Goal: Task Accomplishment & Management: Complete application form

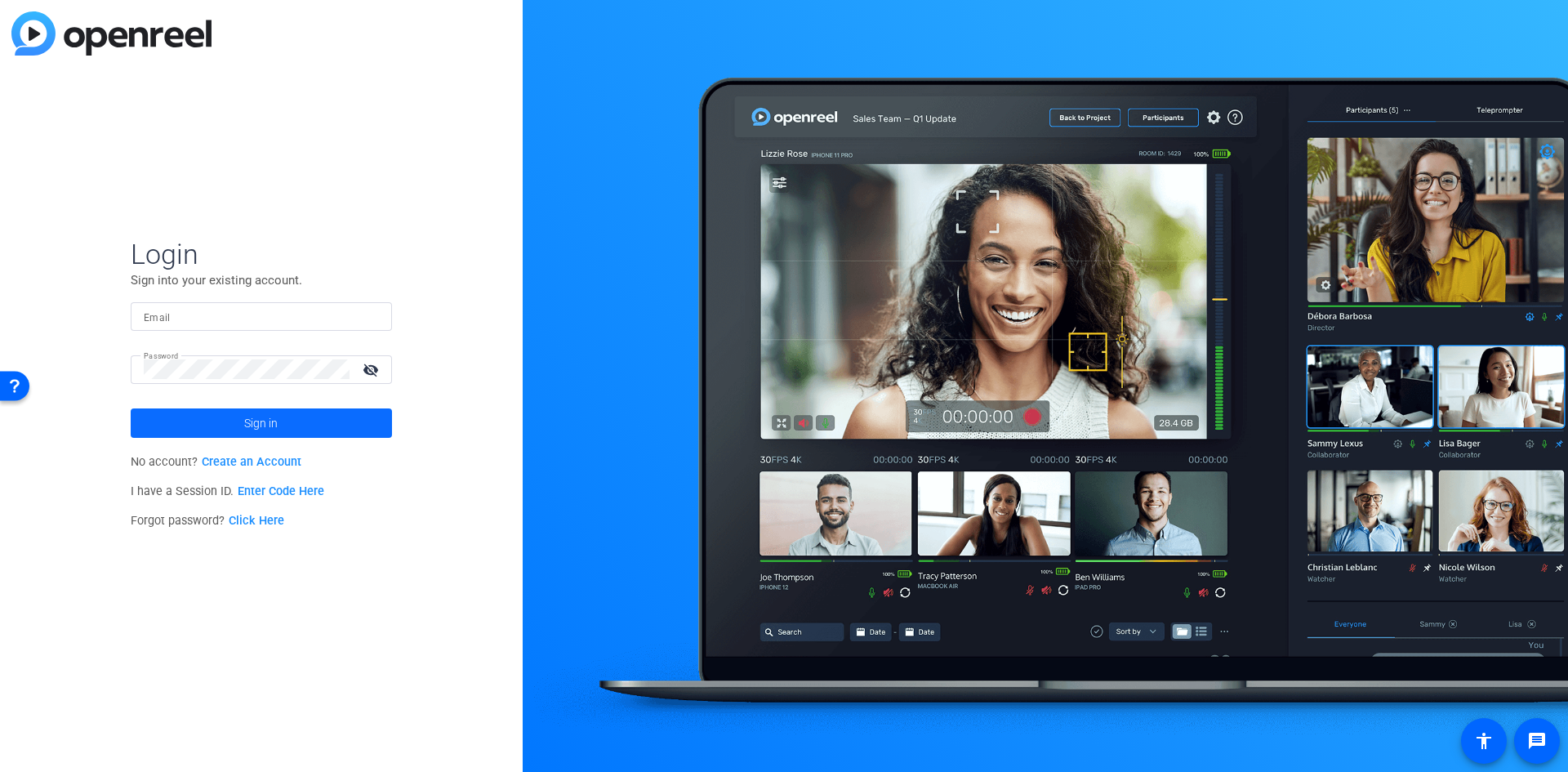
click at [263, 420] on span "Sign in" at bounding box center [260, 422] width 34 height 40
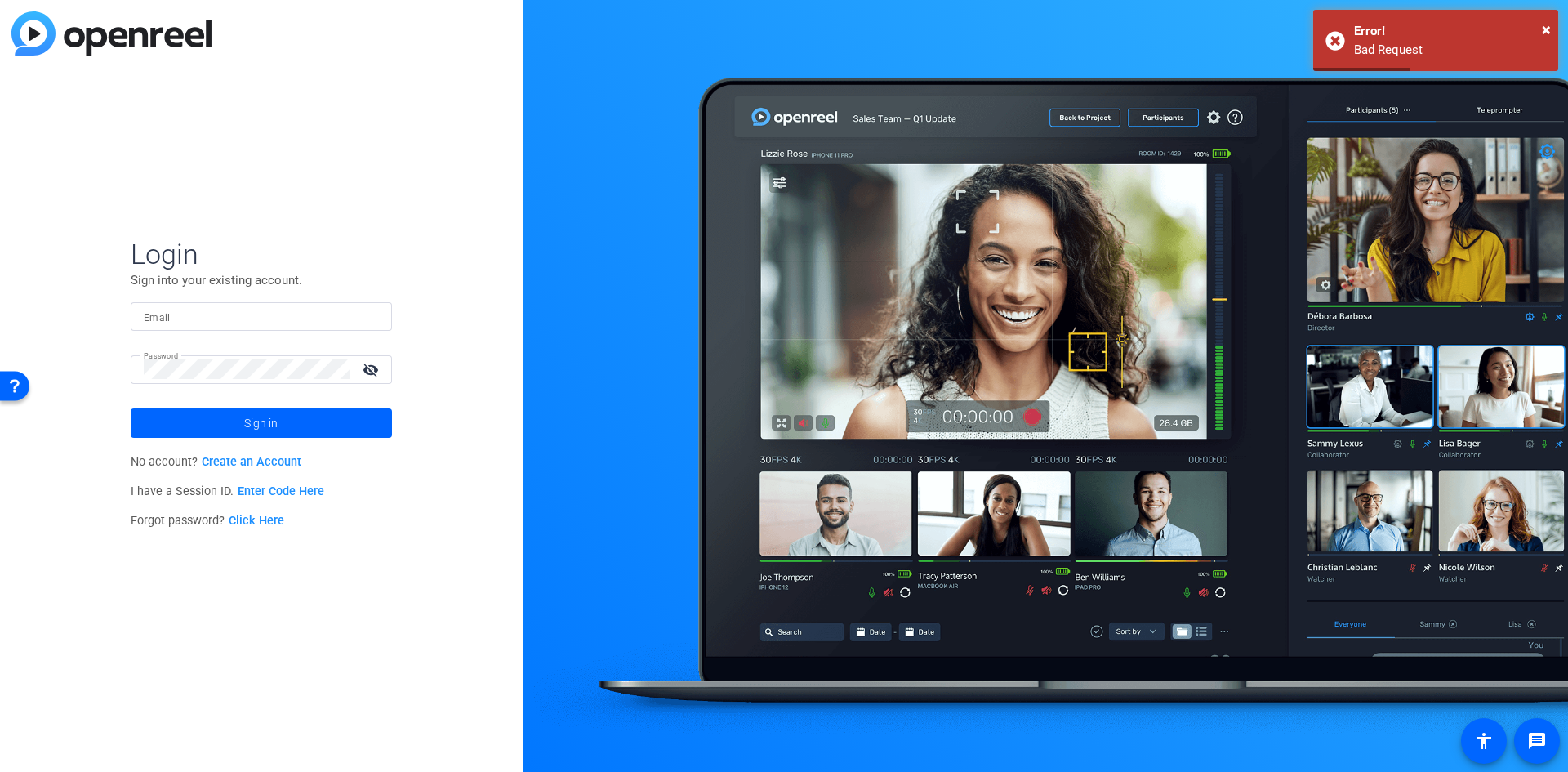
click at [223, 318] on input "Email" at bounding box center [261, 316] width 236 height 20
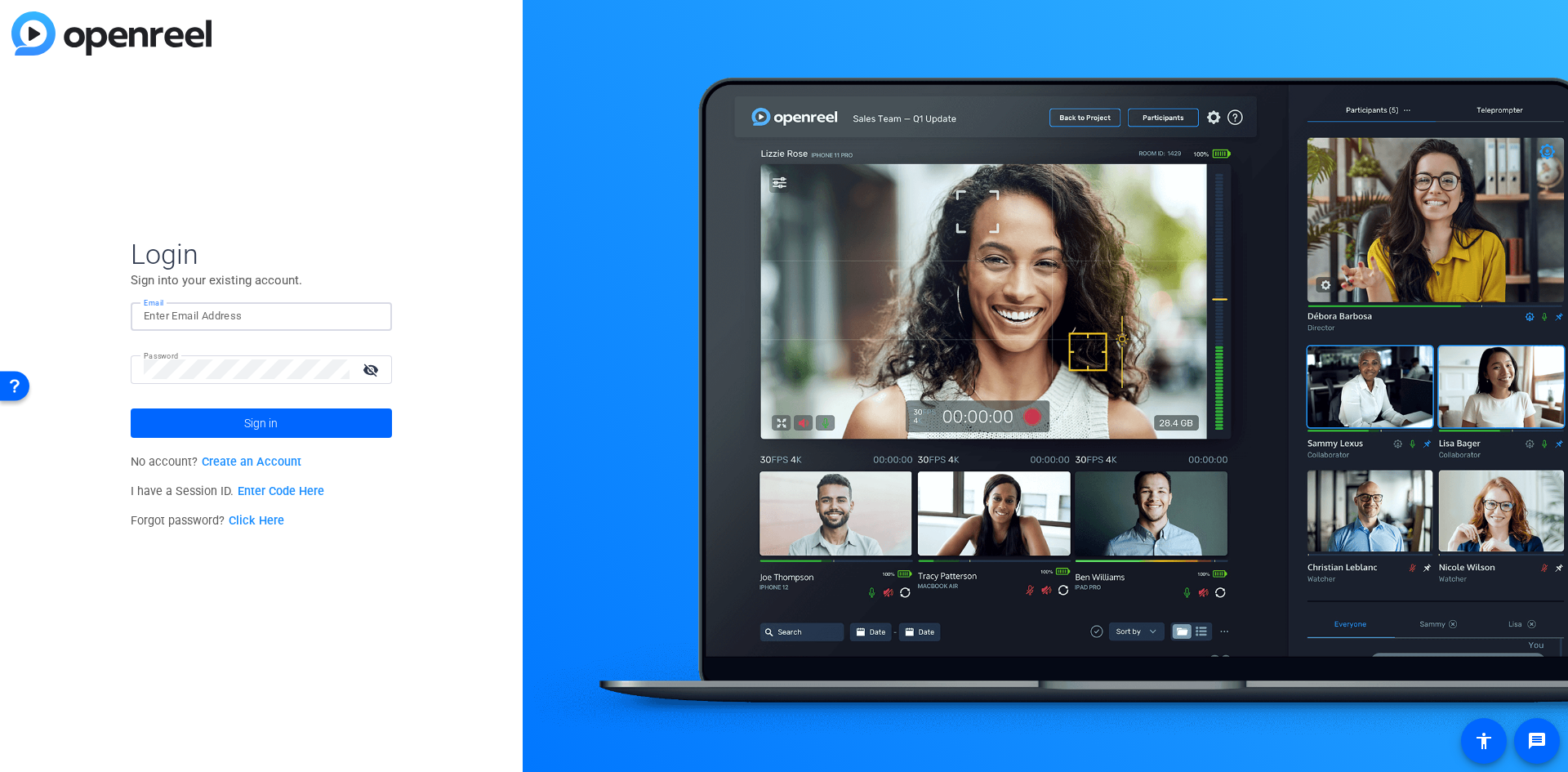
click at [259, 316] on input "Email" at bounding box center [261, 316] width 236 height 20
click at [216, 313] on input "Email" at bounding box center [261, 316] width 236 height 20
click at [202, 319] on input "Email" at bounding box center [261, 316] width 236 height 20
type input "[PERSON_NAME][EMAIL_ADDRESS][DOMAIN_NAME]"
click at [54, 370] on div "Login Sign into your existing account. Email [PERSON_NAME][EMAIL_ADDRESS][DOMAI…" at bounding box center [261, 386] width 523 height 772
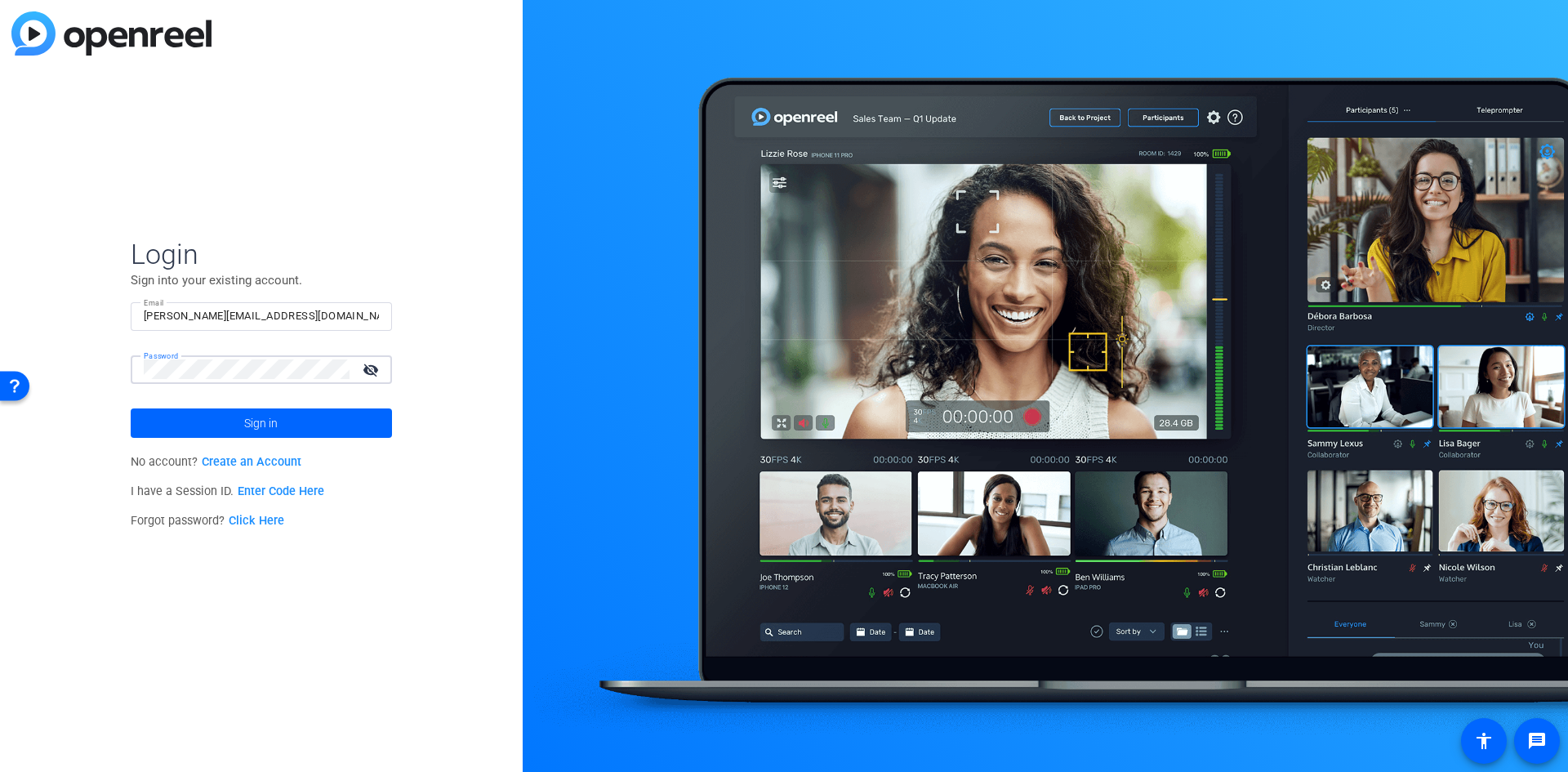
click at [368, 370] on mat-icon "visibility_off" at bounding box center [372, 370] width 40 height 24
click at [73, 371] on div "Login Sign into your existing account. Email [PERSON_NAME][EMAIL_ADDRESS][DOMAI…" at bounding box center [261, 386] width 523 height 772
click at [332, 425] on span at bounding box center [261, 423] width 261 height 40
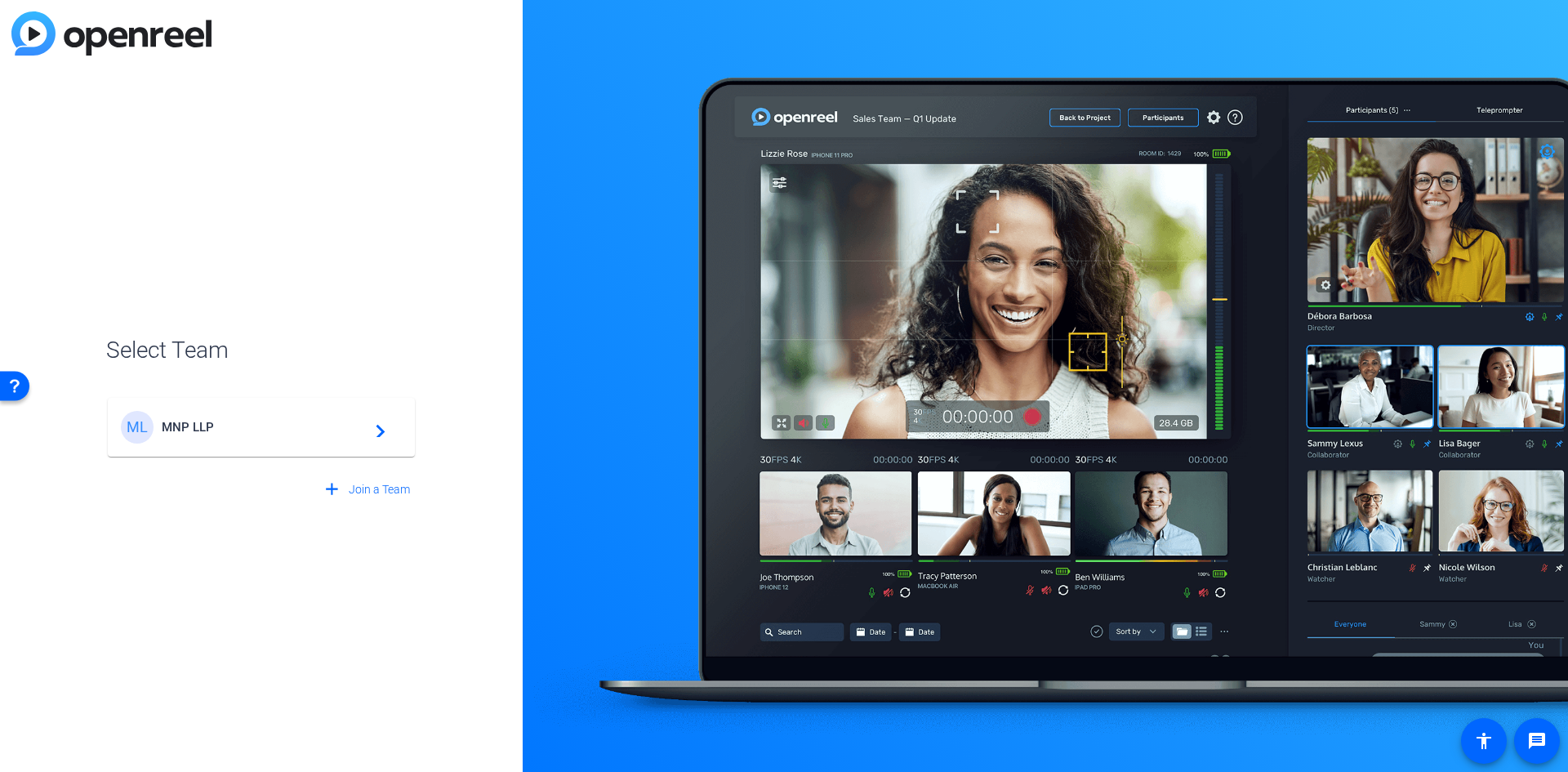
click at [380, 427] on mat-icon "navigate_next" at bounding box center [376, 426] width 20 height 20
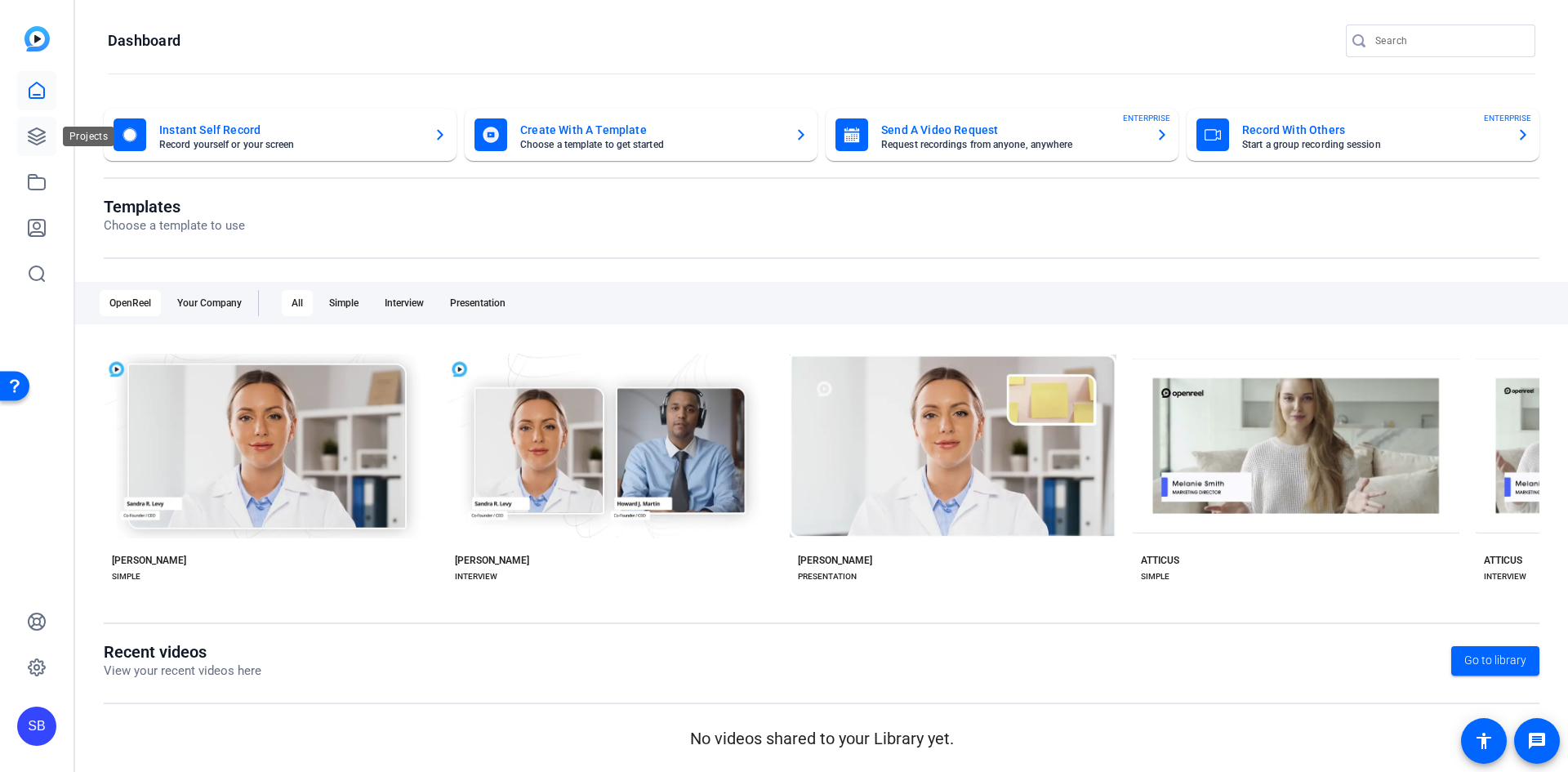
click at [34, 140] on icon at bounding box center [36, 136] width 20 height 20
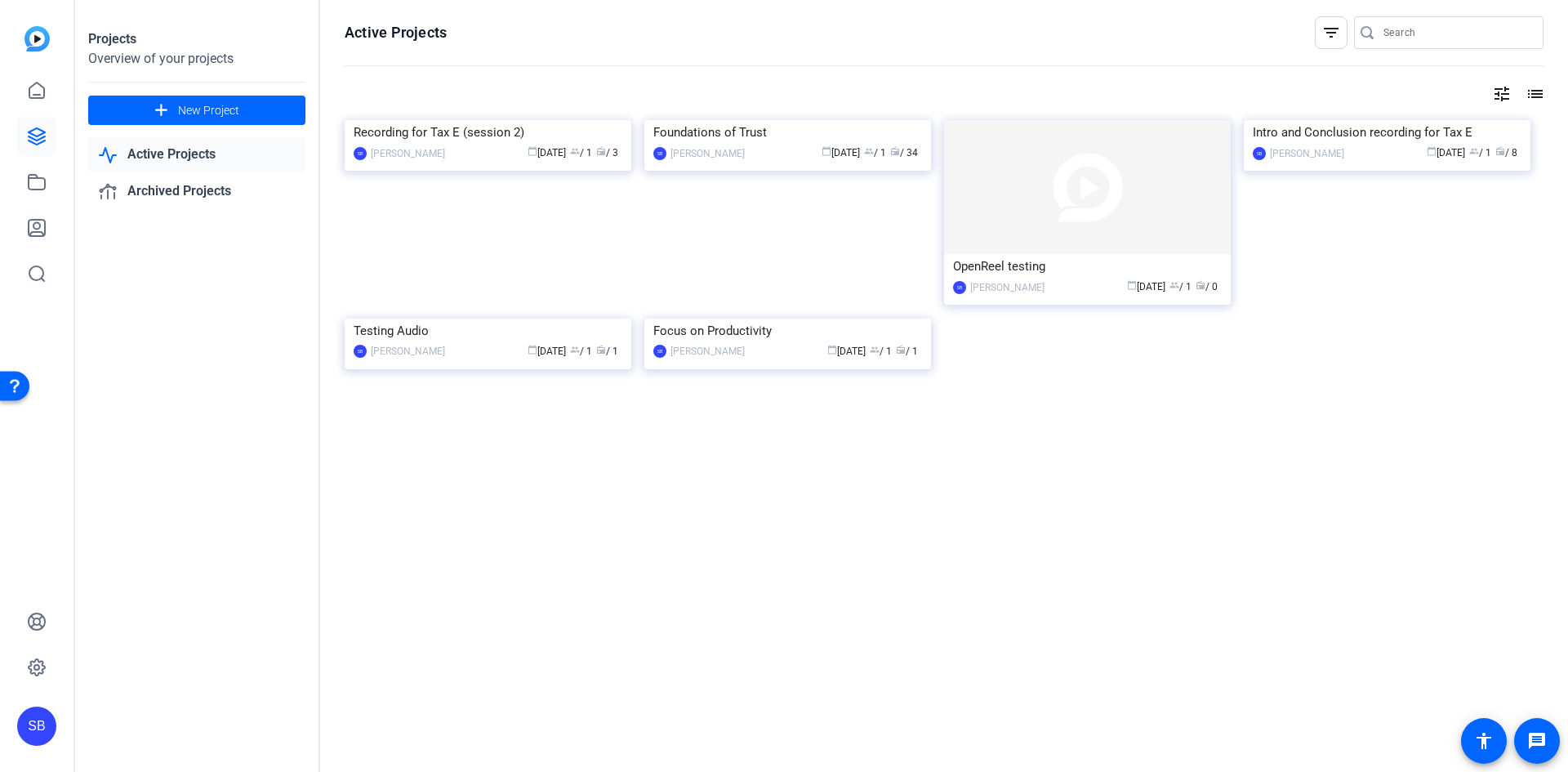
click at [181, 155] on link "Active Projects" at bounding box center [197, 155] width 217 height 34
click at [178, 152] on link "Active Projects" at bounding box center [197, 155] width 217 height 34
click at [703, 144] on div "Foundations of Trust" at bounding box center [787, 132] width 269 height 24
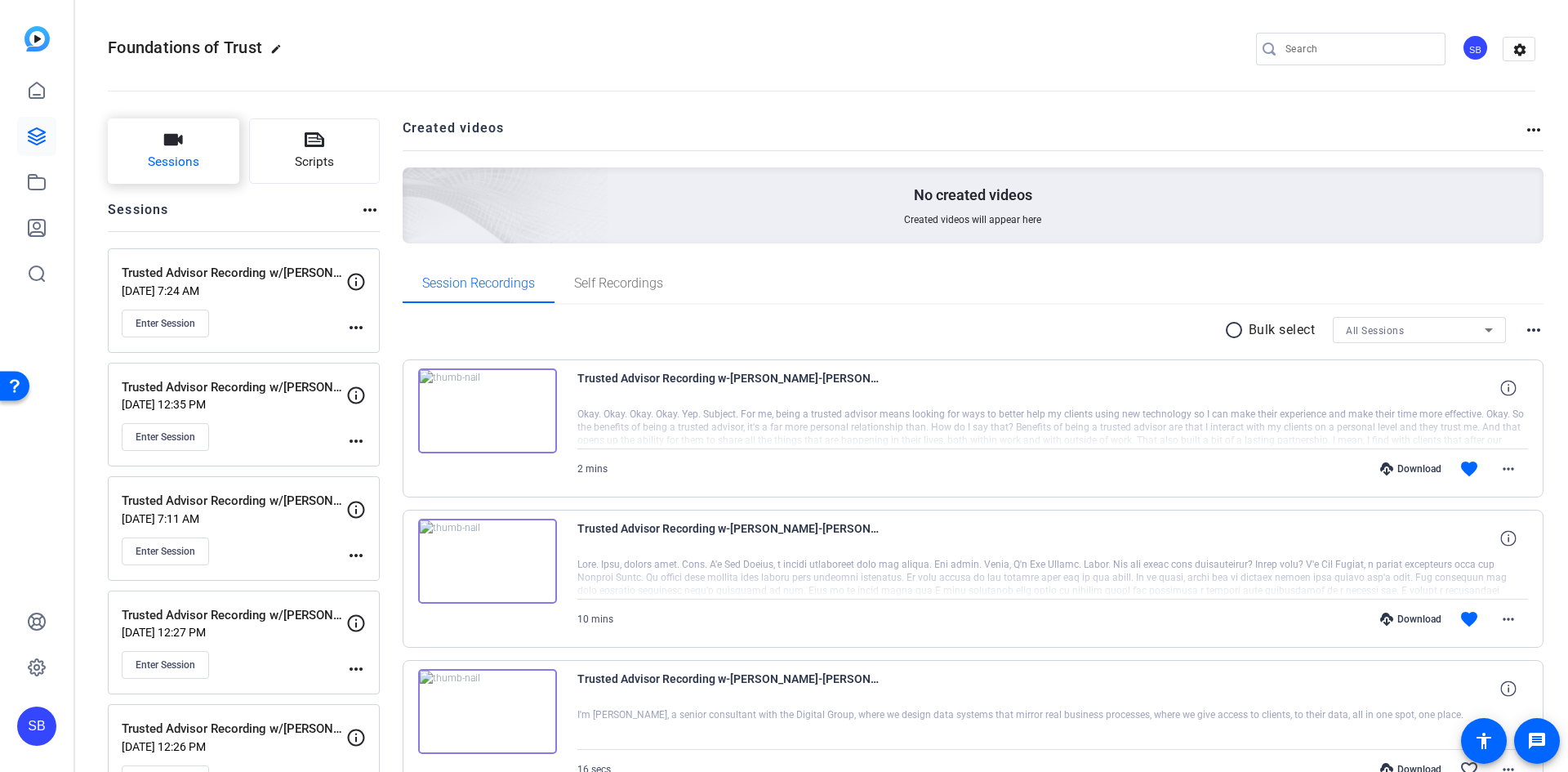
click at [181, 144] on icon "button" at bounding box center [174, 139] width 19 height 11
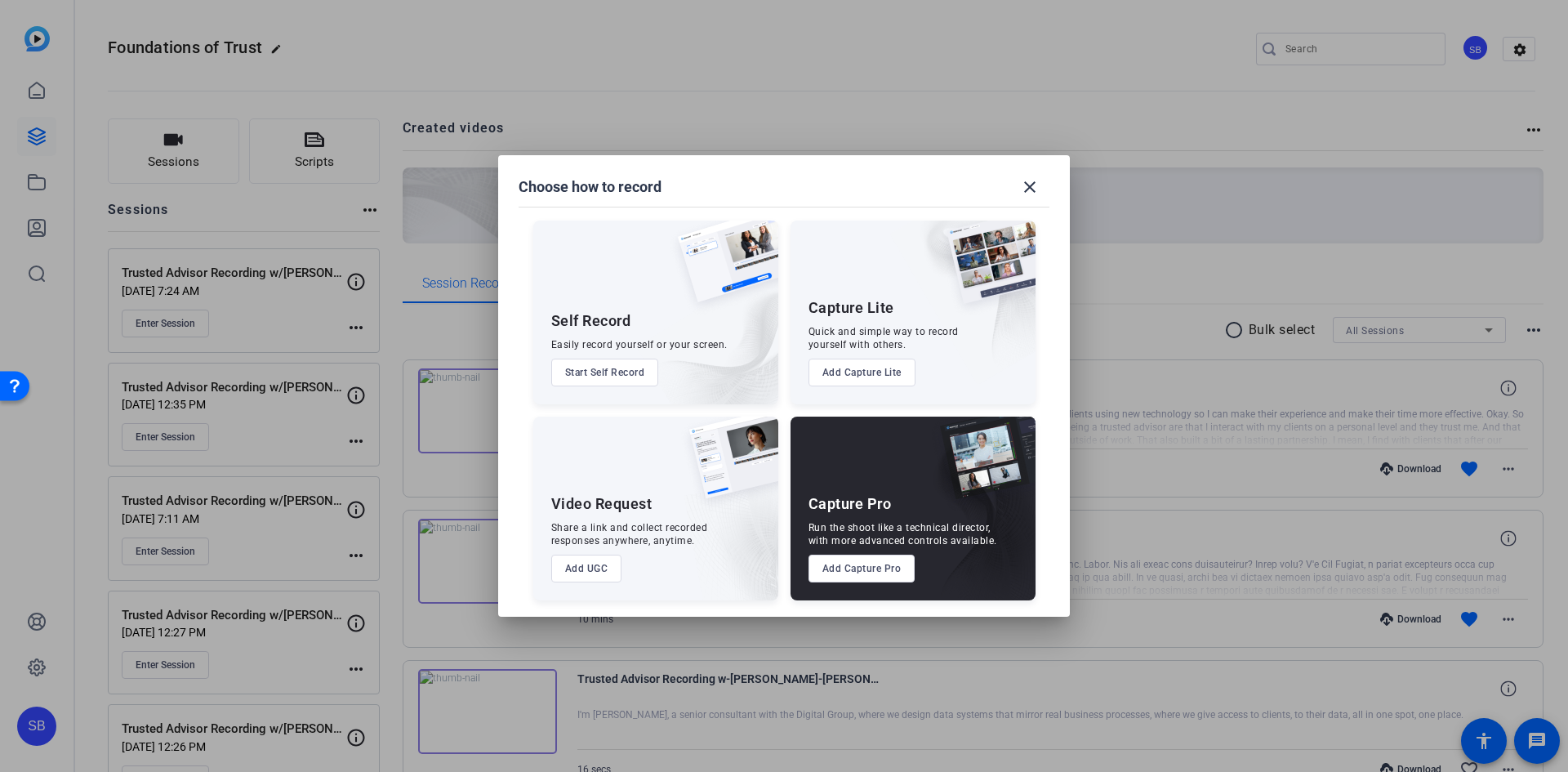
click at [879, 571] on button "Add Capture Pro" at bounding box center [861, 568] width 107 height 28
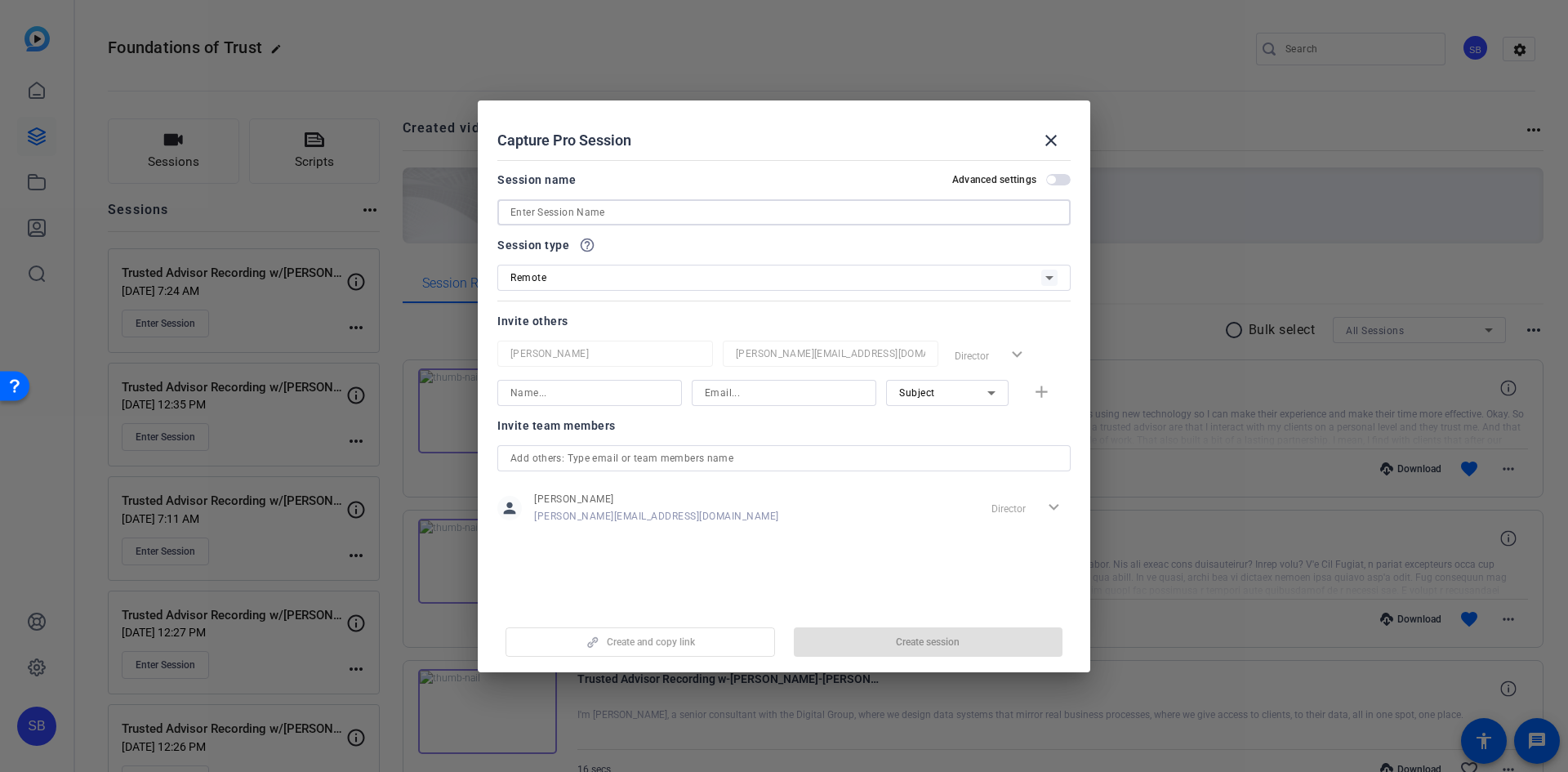
click at [609, 209] on input at bounding box center [784, 212] width 547 height 20
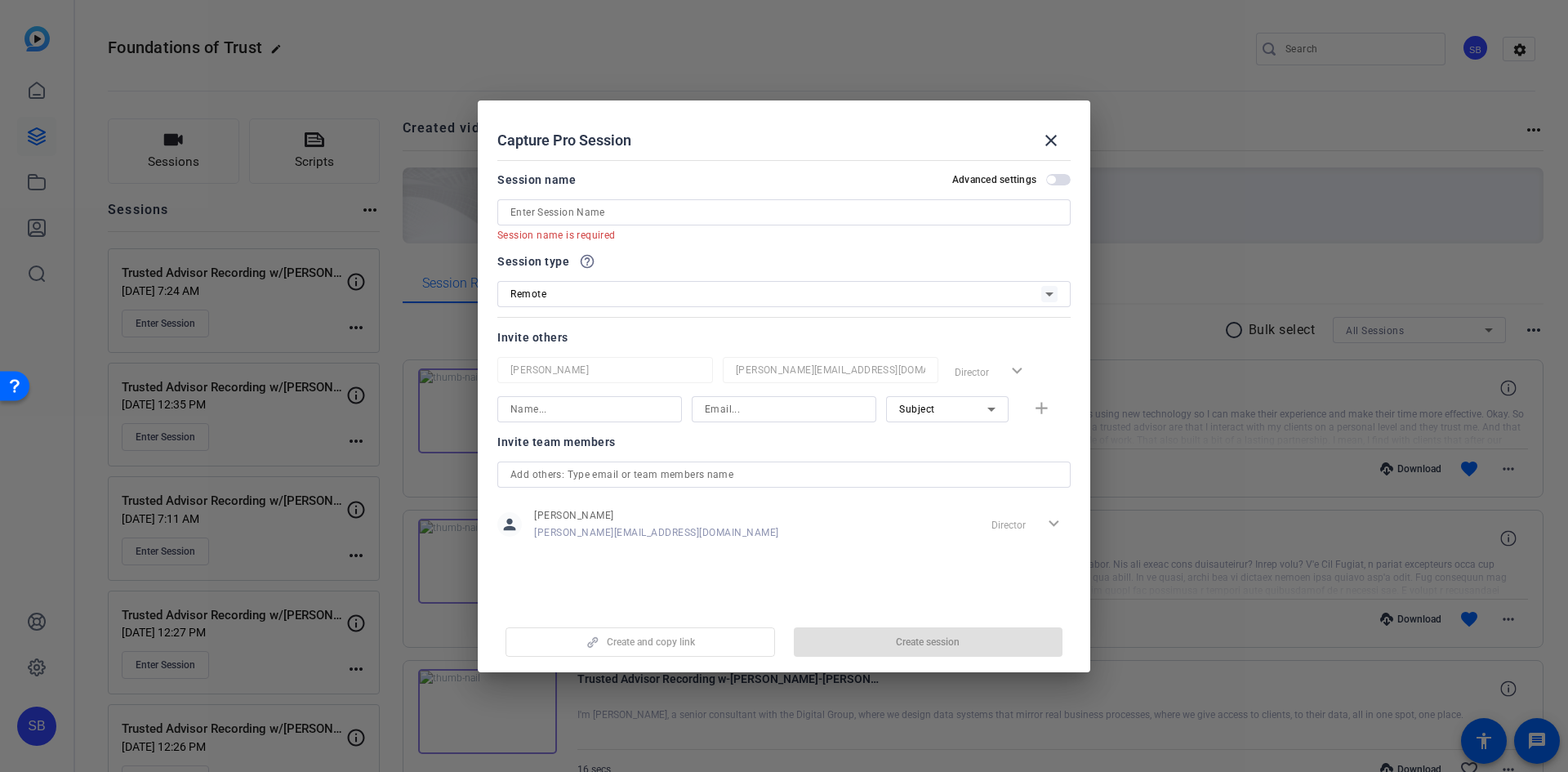
click at [1056, 179] on span "button" at bounding box center [1058, 179] width 24 height 11
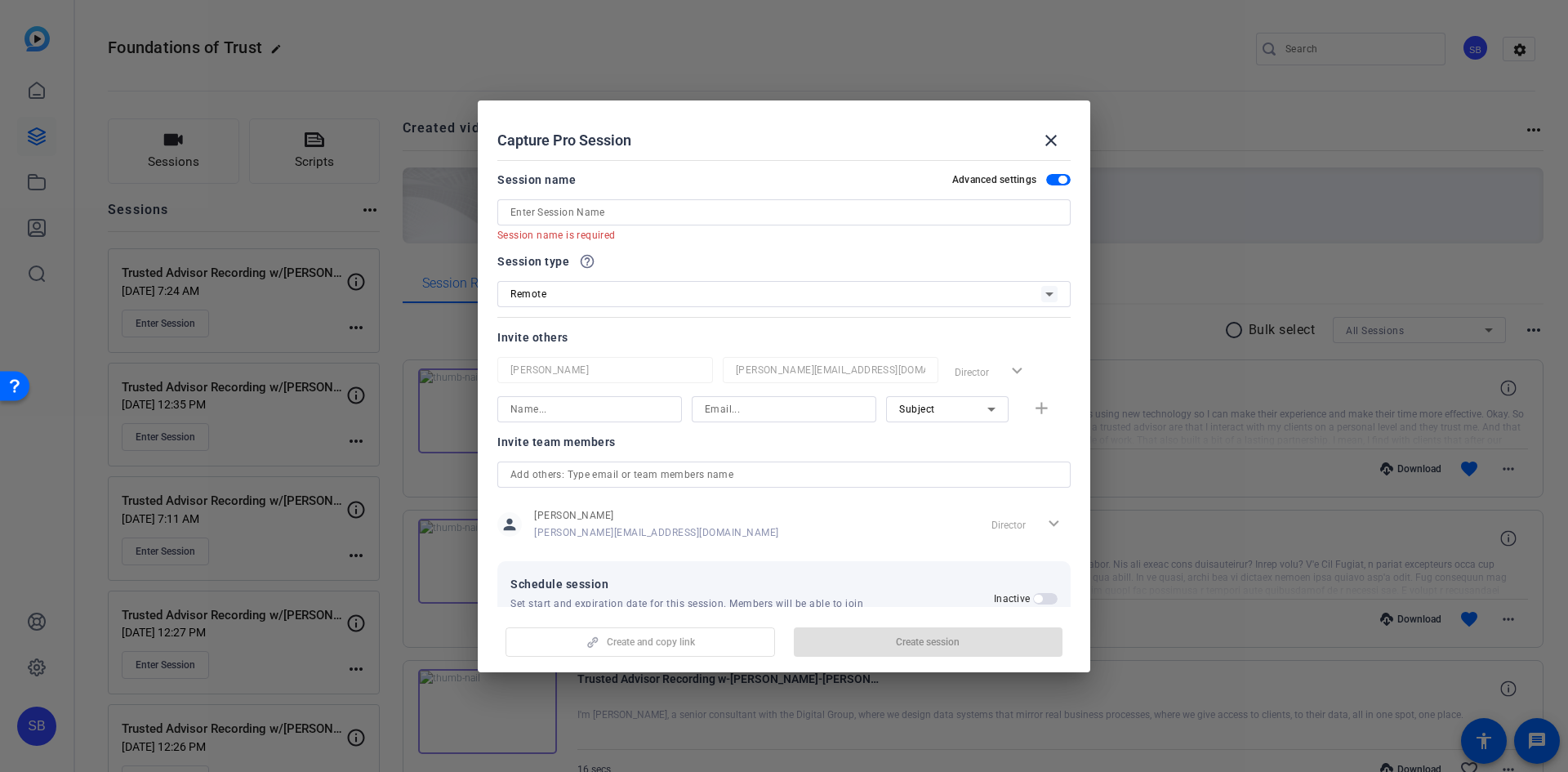
click at [1046, 181] on span "button" at bounding box center [1058, 179] width 24 height 11
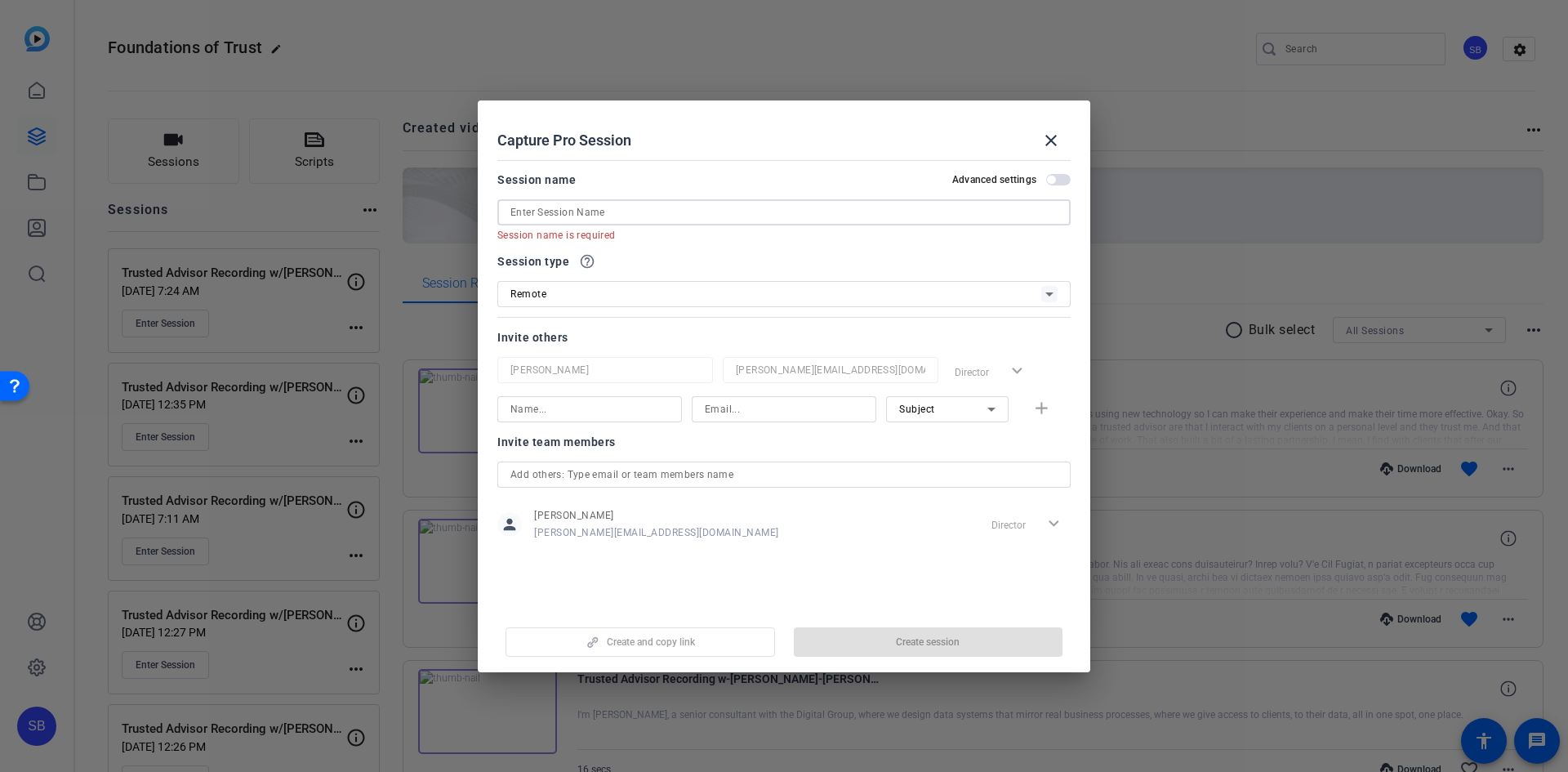
click at [633, 217] on input at bounding box center [784, 212] width 547 height 20
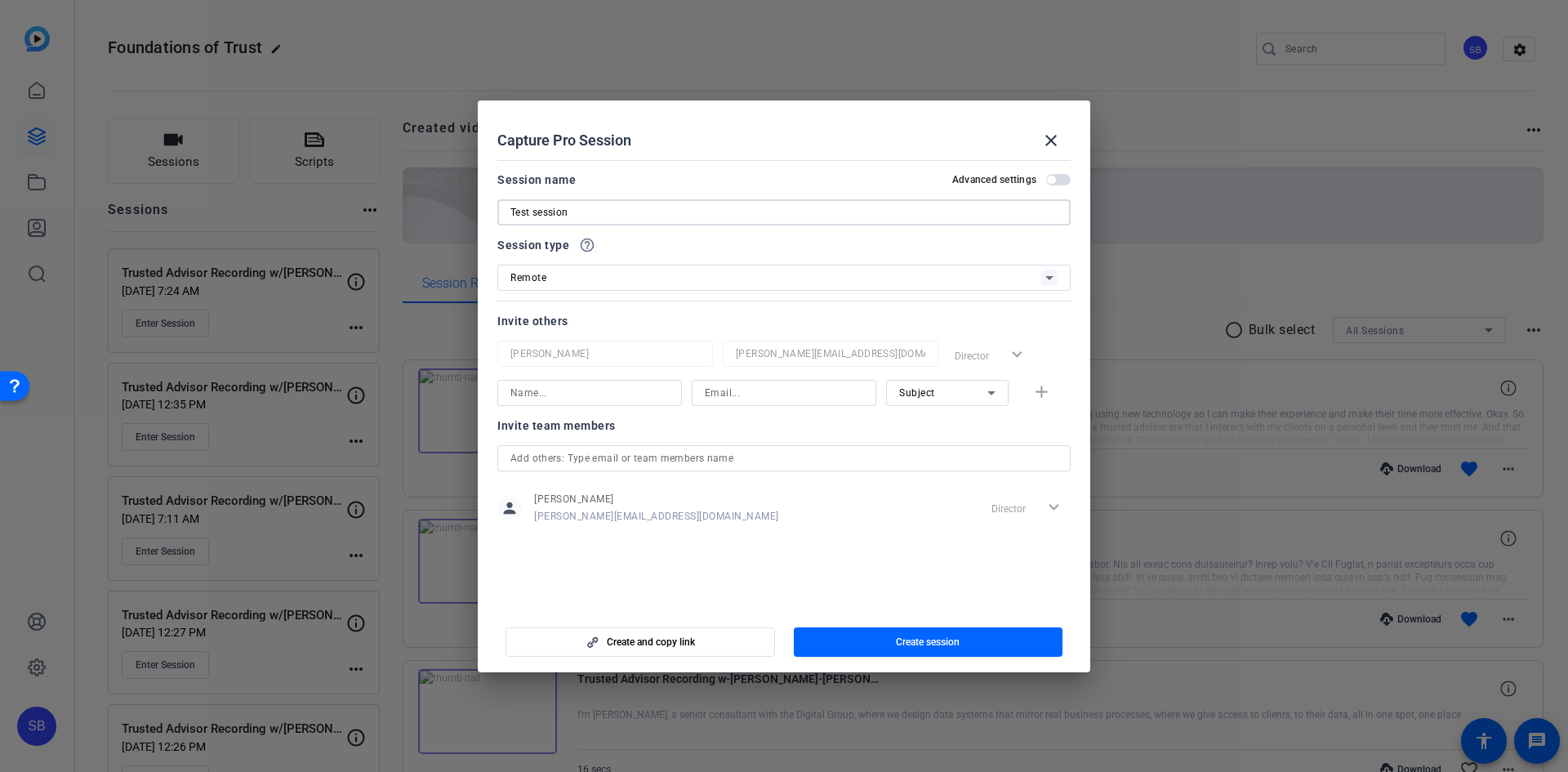
type input "Test session"
click at [1053, 276] on icon at bounding box center [1049, 278] width 8 height 4
click at [530, 305] on span "Remote" at bounding box center [528, 311] width 35 height 20
click at [590, 395] on input at bounding box center [590, 393] width 158 height 20
type input "[PERSON_NAME]"
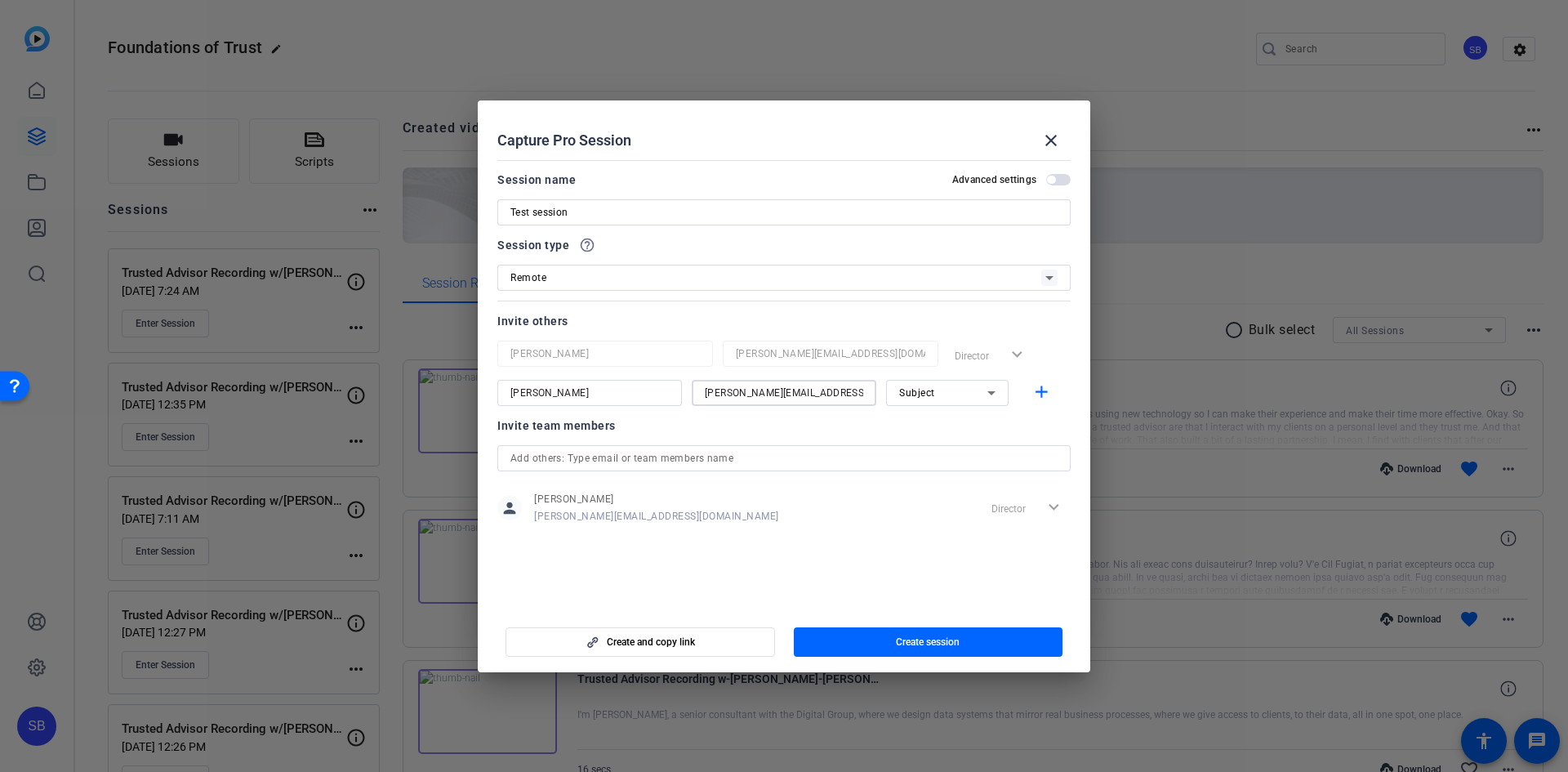
type input "[PERSON_NAME][EMAIL_ADDRESS][PERSON_NAME][DOMAIN_NAME]"
click at [987, 391] on icon at bounding box center [991, 393] width 20 height 20
click at [926, 426] on span "Collaborator" at bounding box center [928, 426] width 59 height 20
click at [991, 391] on icon at bounding box center [991, 393] width 8 height 4
click at [926, 479] on span "Subject" at bounding box center [916, 477] width 35 height 20
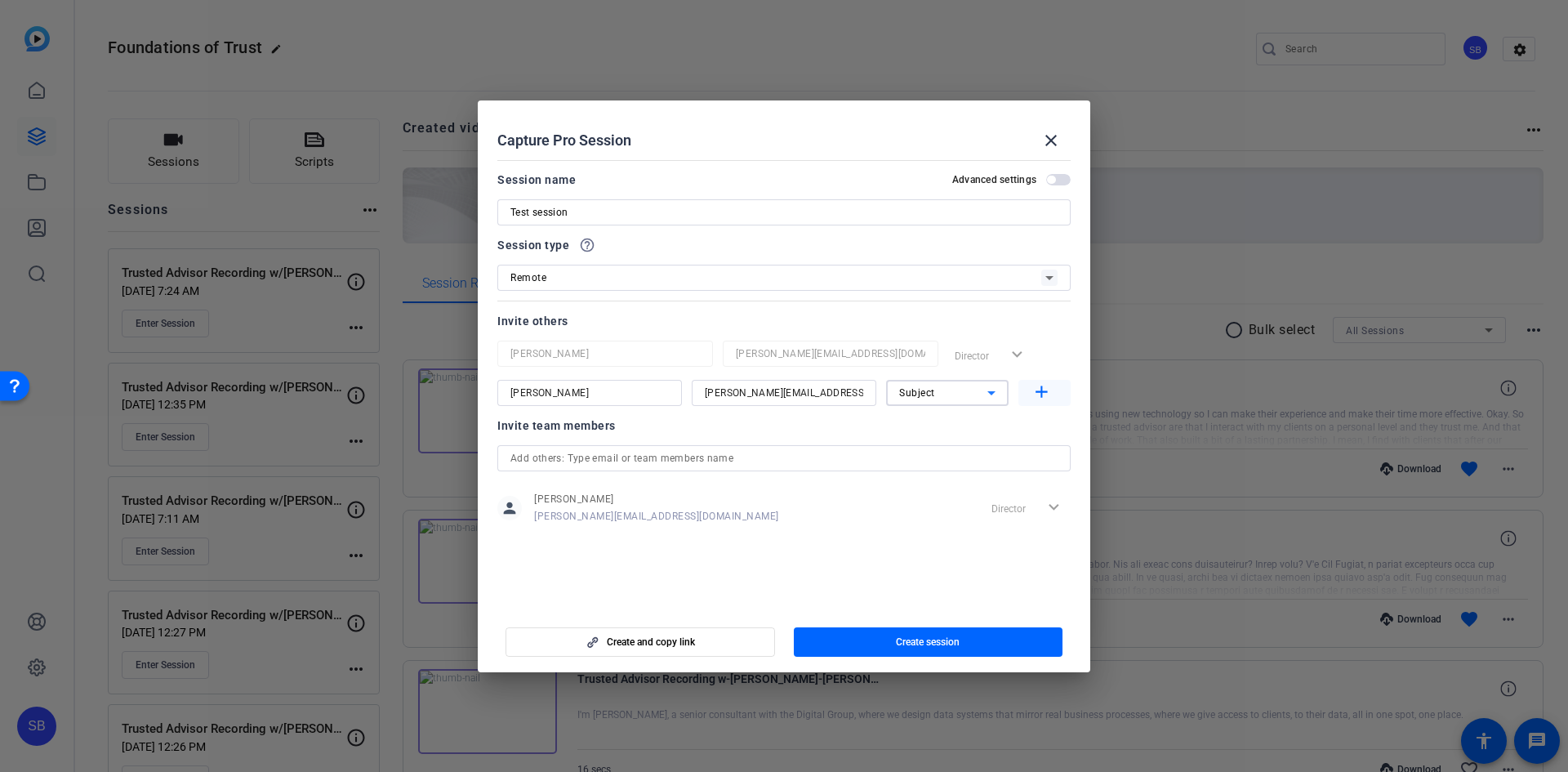
click at [1044, 388] on mat-icon "add" at bounding box center [1042, 393] width 21 height 21
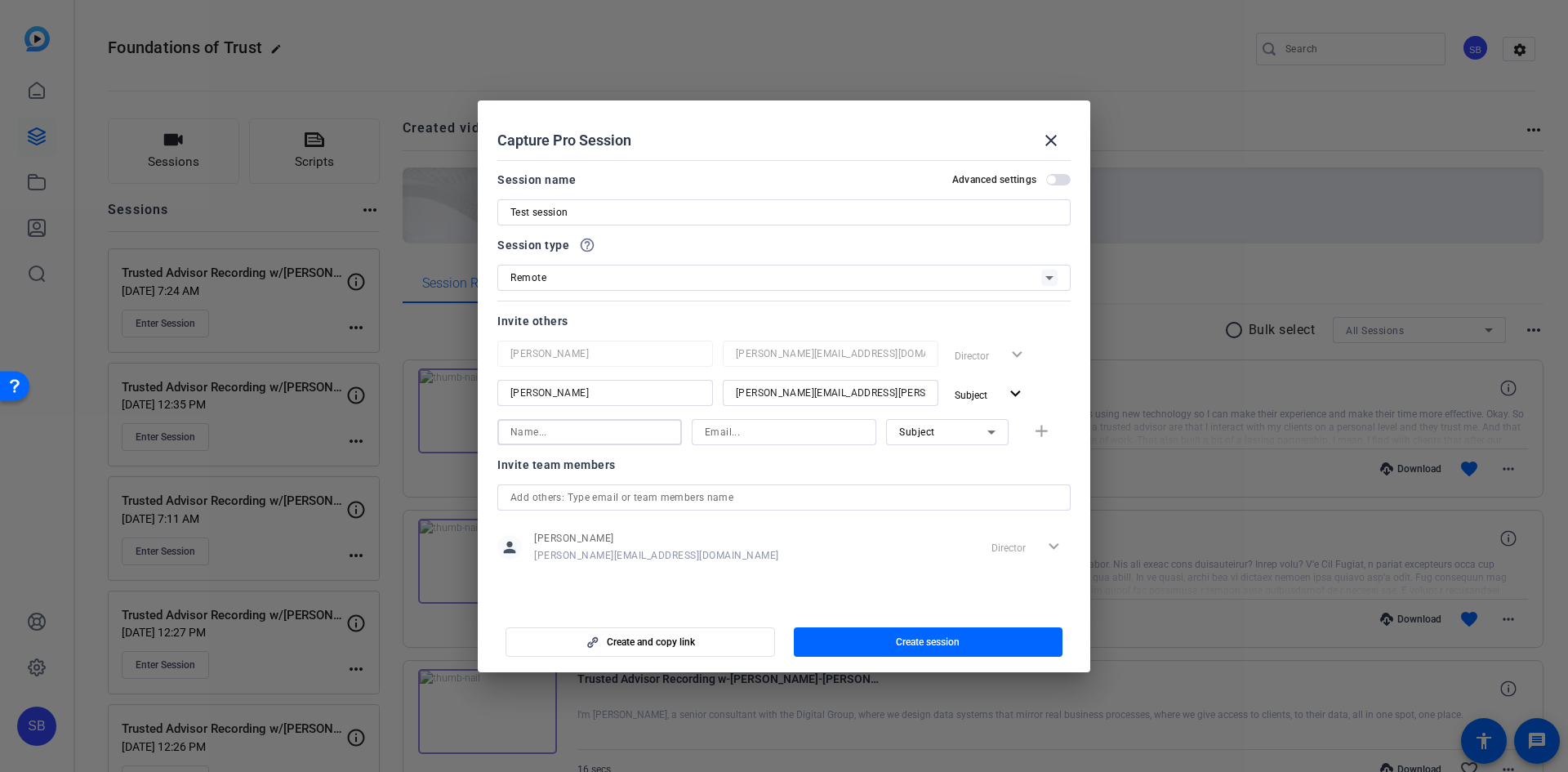
click at [582, 430] on input at bounding box center [590, 432] width 158 height 20
type input "s"
type input "[PERSON_NAME]"
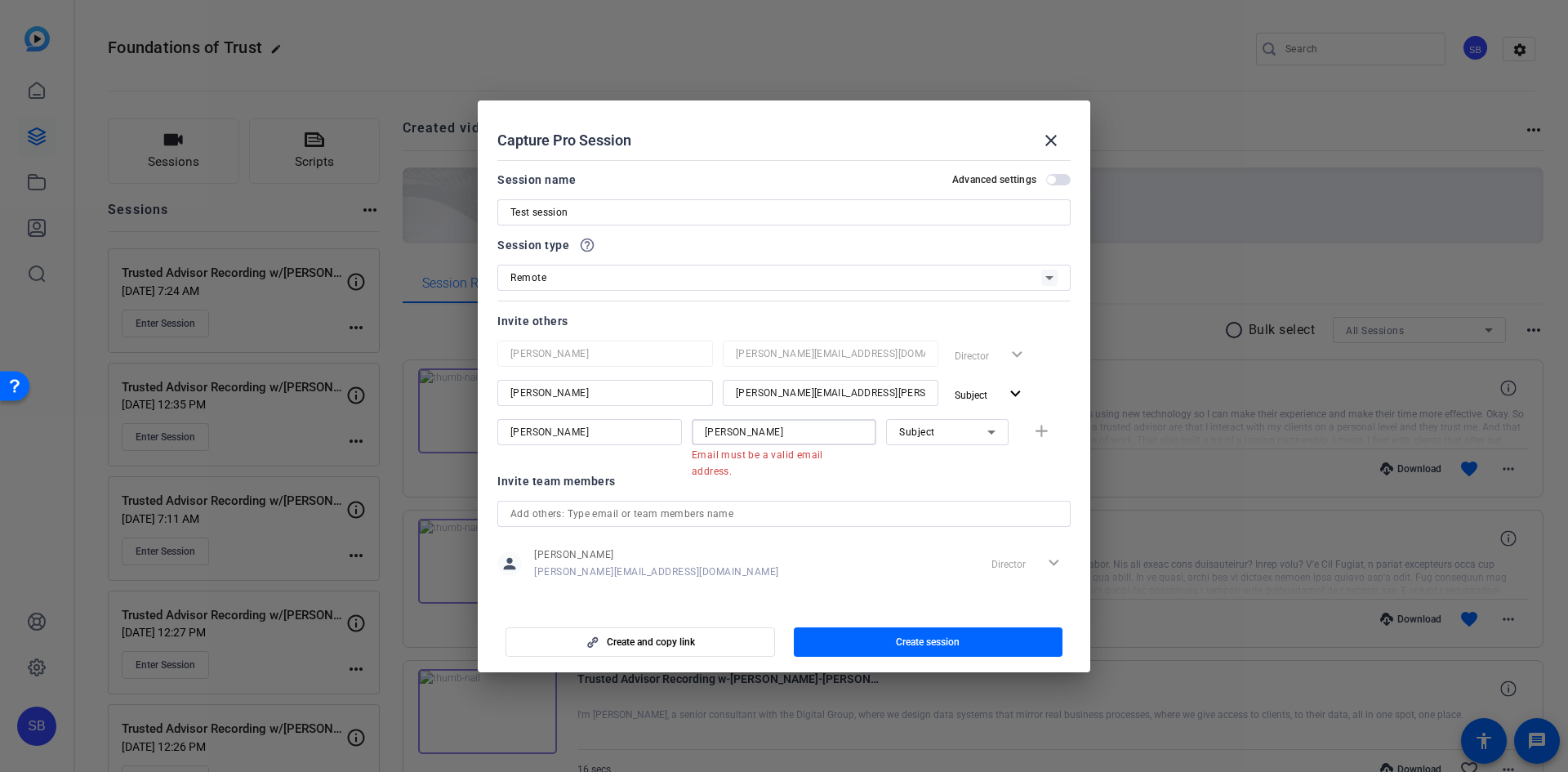
drag, startPoint x: 737, startPoint y: 432, endPoint x: 639, endPoint y: 438, distance: 98.2
click at [639, 438] on div "[PERSON_NAME] [PERSON_NAME] Email must be a valid email address. Subject add" at bounding box center [784, 439] width 573 height 42
type input "s"
drag, startPoint x: 595, startPoint y: 427, endPoint x: 479, endPoint y: 431, distance: 116.1
click at [479, 431] on mat-dialog-content "Session name Advanced settings Test session Session type help_outline Remote In…" at bounding box center [784, 380] width 612 height 453
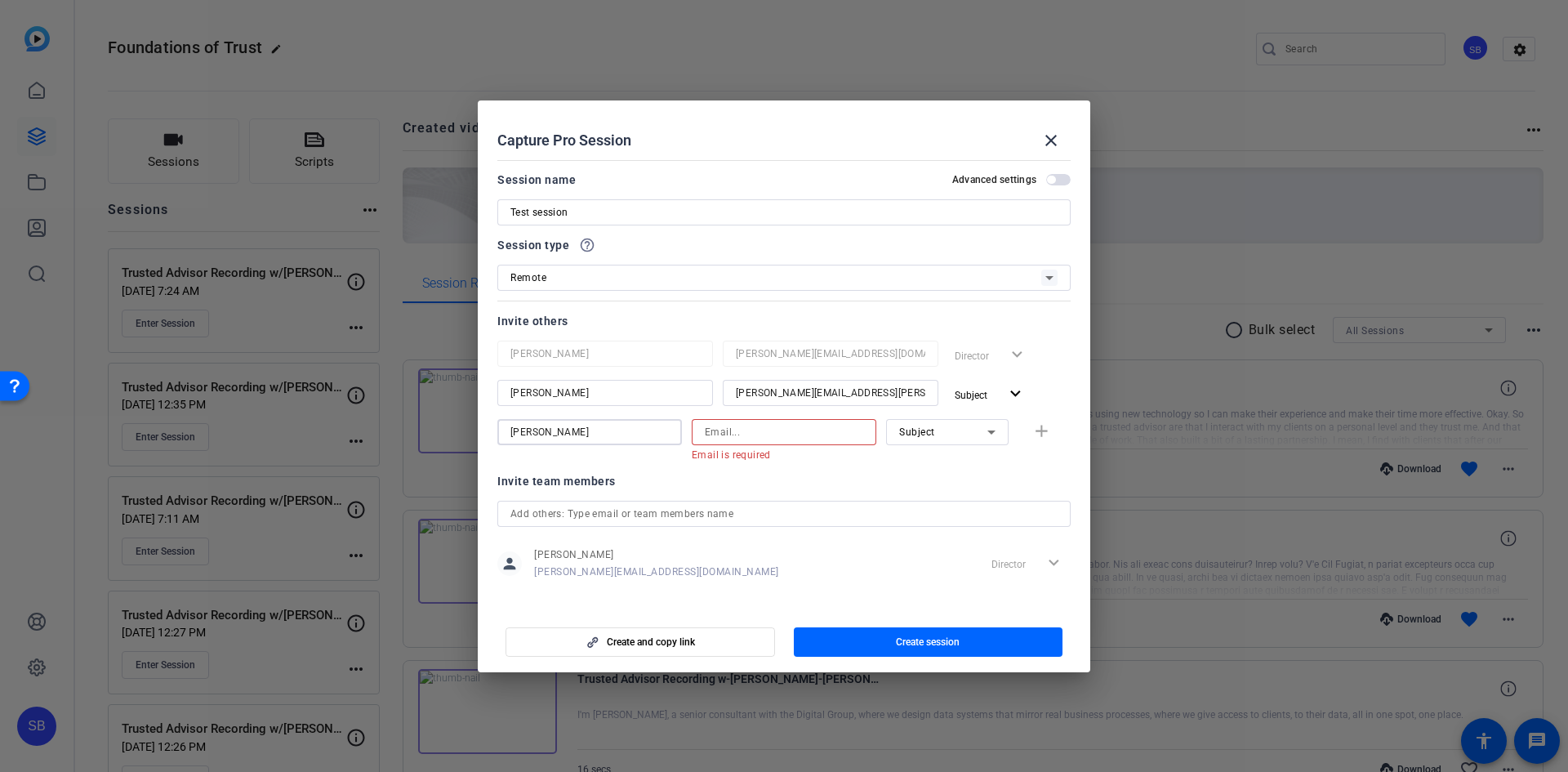
type input "[PERSON_NAME]"
click at [775, 426] on input at bounding box center [784, 432] width 158 height 20
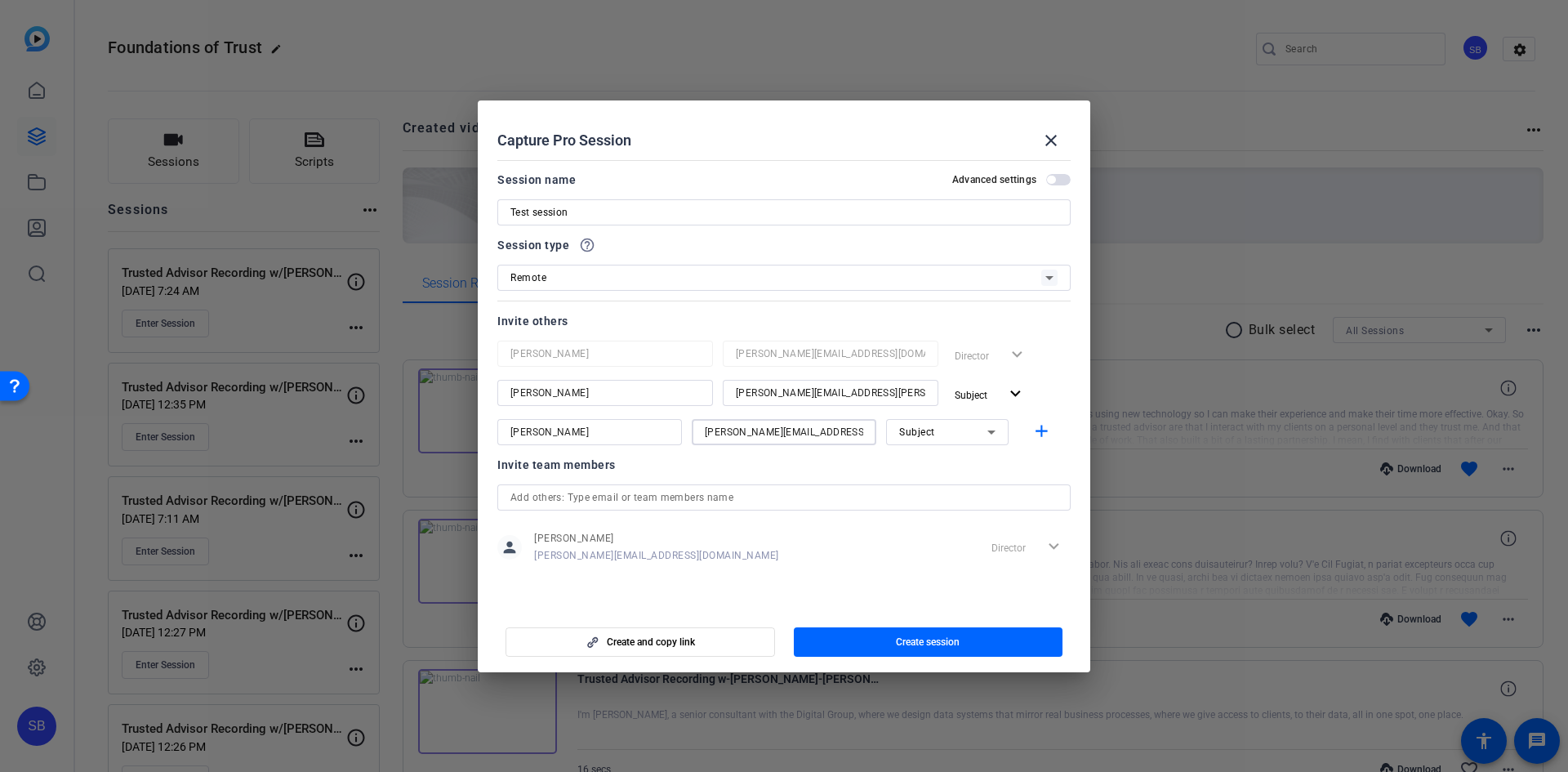
type input "[PERSON_NAME][EMAIL_ADDRESS][PERSON_NAME][DOMAIN_NAME]"
click at [989, 431] on icon at bounding box center [991, 432] width 8 height 4
click at [936, 456] on span "Collaborator" at bounding box center [928, 464] width 59 height 20
click at [1037, 431] on mat-icon "add" at bounding box center [1042, 432] width 21 height 21
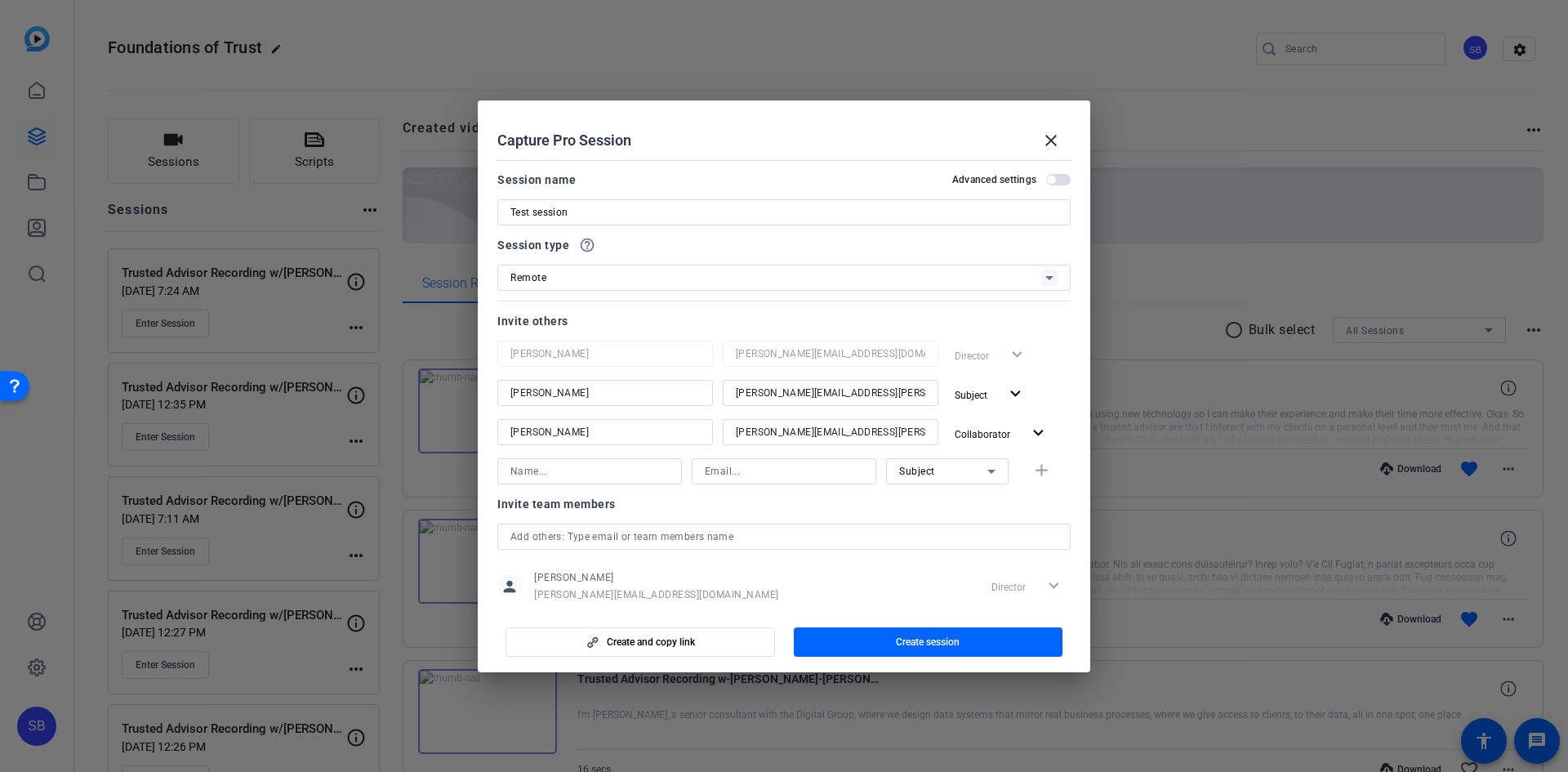
click at [616, 472] on input at bounding box center [590, 471] width 158 height 20
type input "[PERSON_NAME]"
type input "[PERSON_NAME][EMAIL_ADDRESS][DOMAIN_NAME]"
click at [983, 468] on icon at bounding box center [991, 471] width 20 height 20
click at [983, 468] on div at bounding box center [784, 386] width 1568 height 772
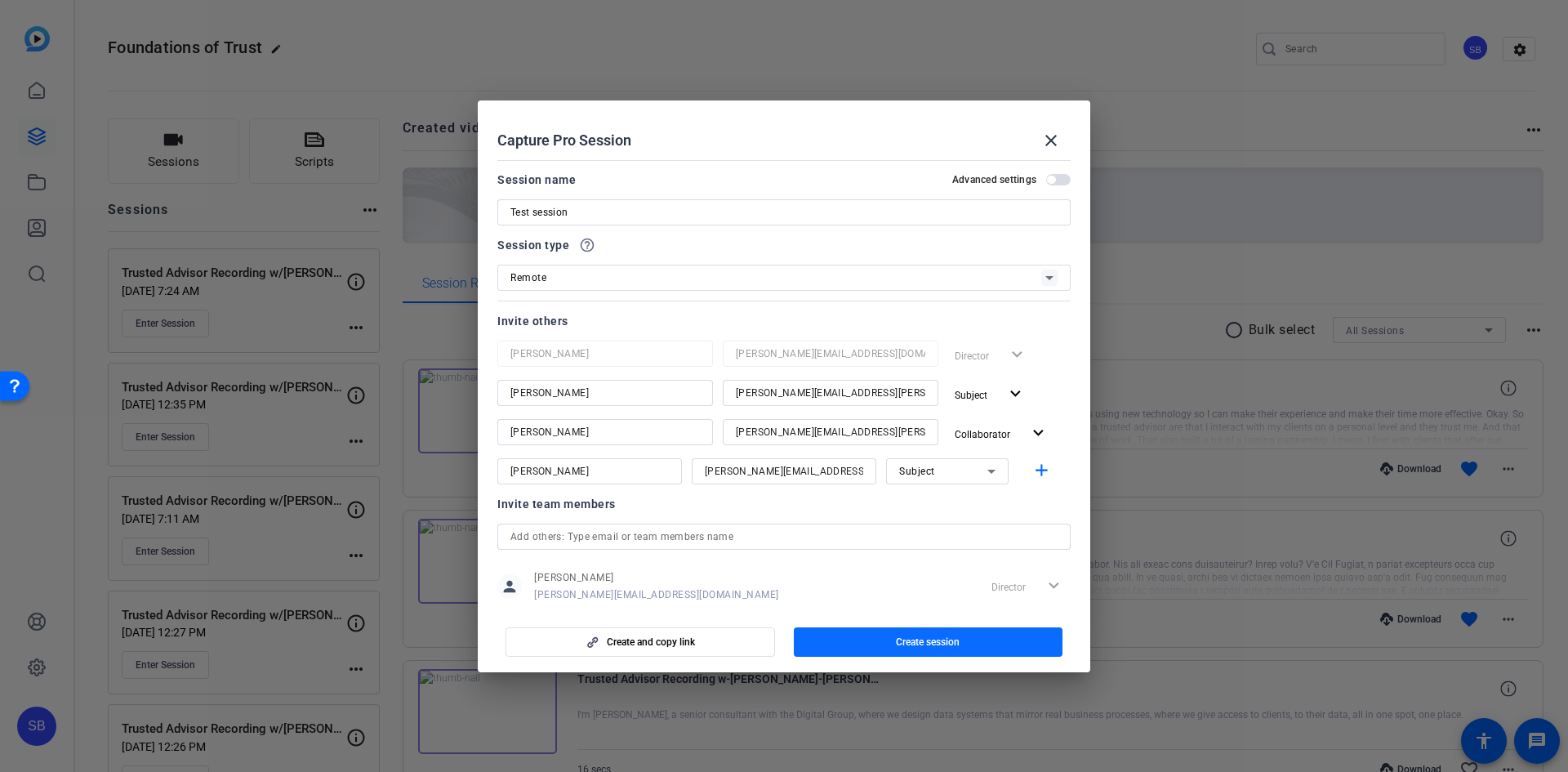
click at [933, 646] on span "Create session" at bounding box center [928, 641] width 64 height 13
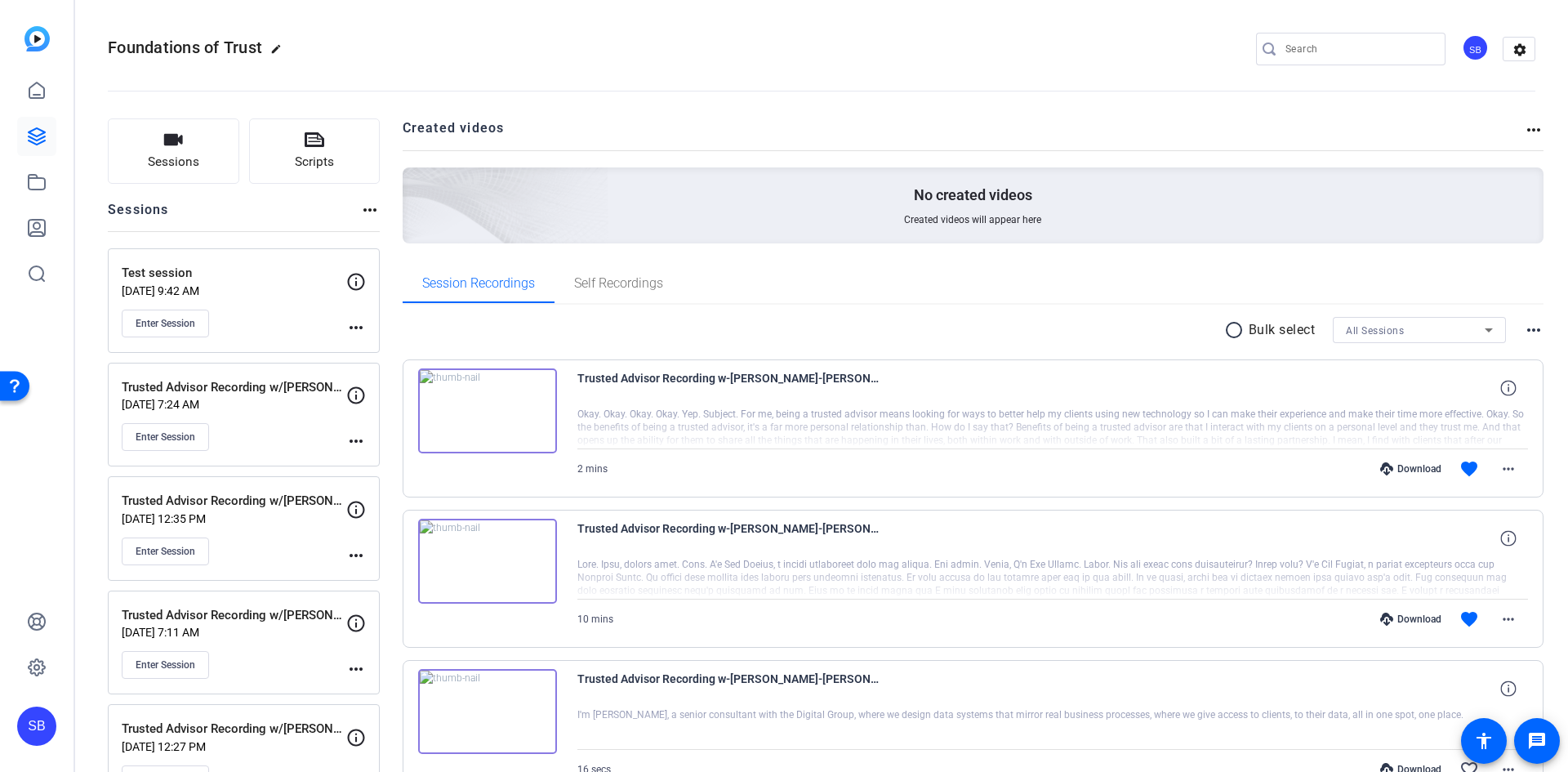
click at [358, 327] on mat-icon "more_horiz" at bounding box center [356, 328] width 20 height 20
click at [395, 351] on span "Edit Session" at bounding box center [396, 351] width 74 height 20
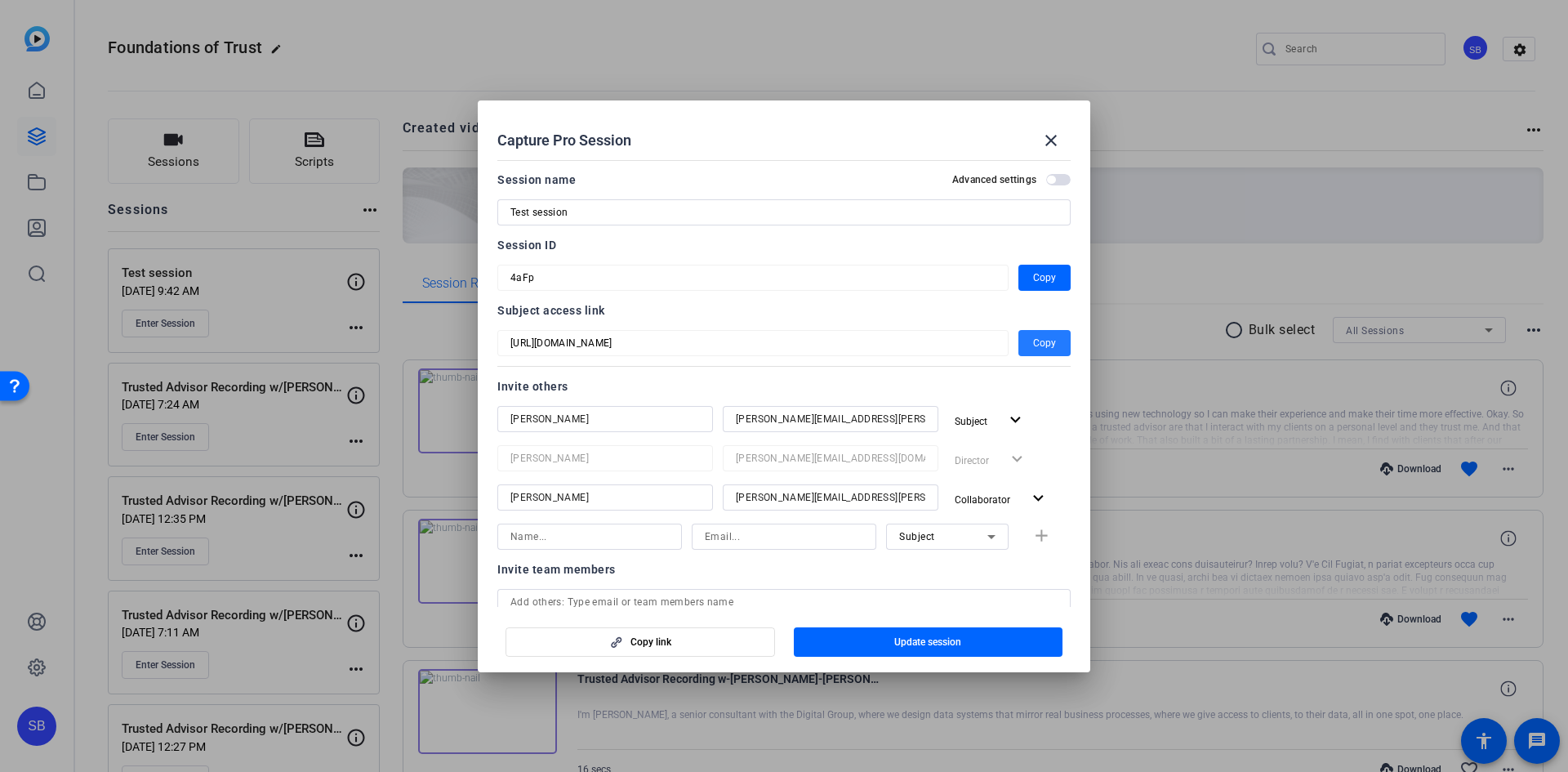
click at [1038, 340] on span "Copy" at bounding box center [1044, 343] width 23 height 20
click at [1050, 137] on mat-icon "close" at bounding box center [1050, 140] width 20 height 20
